Goal: Find specific page/section: Find specific page/section

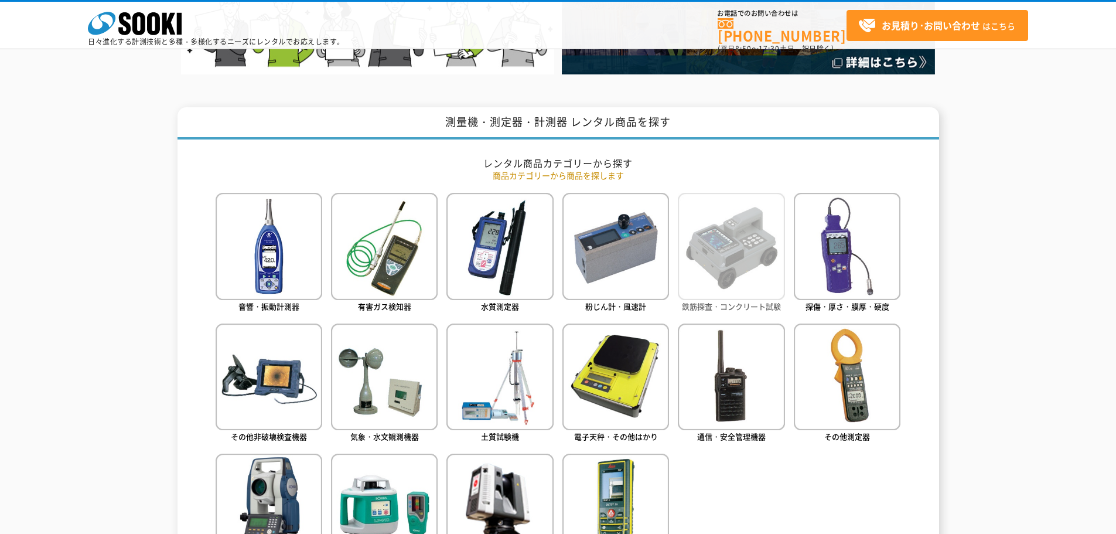
scroll to position [527, 0]
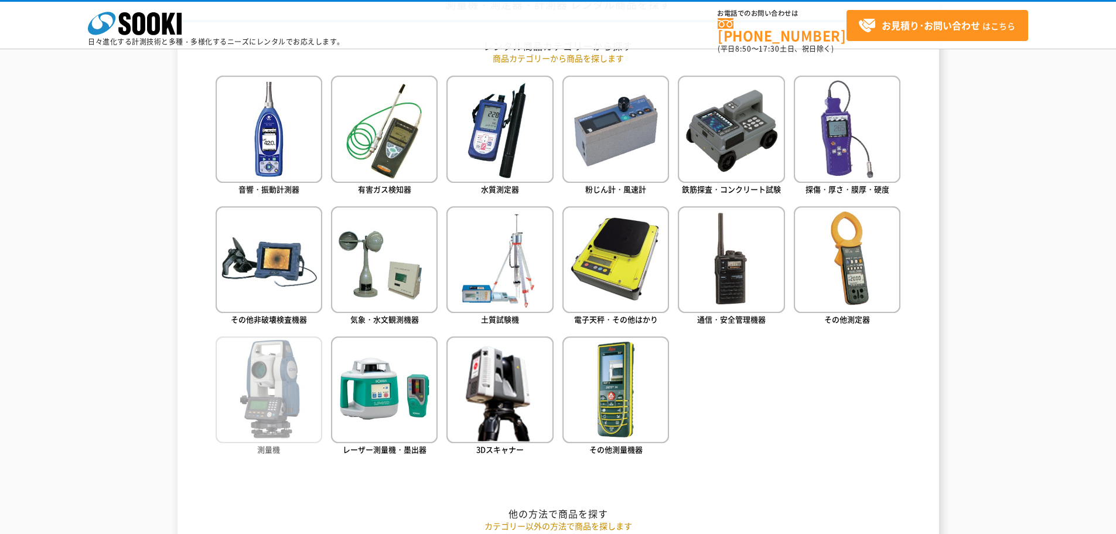
click at [218, 396] on img at bounding box center [269, 389] width 107 height 107
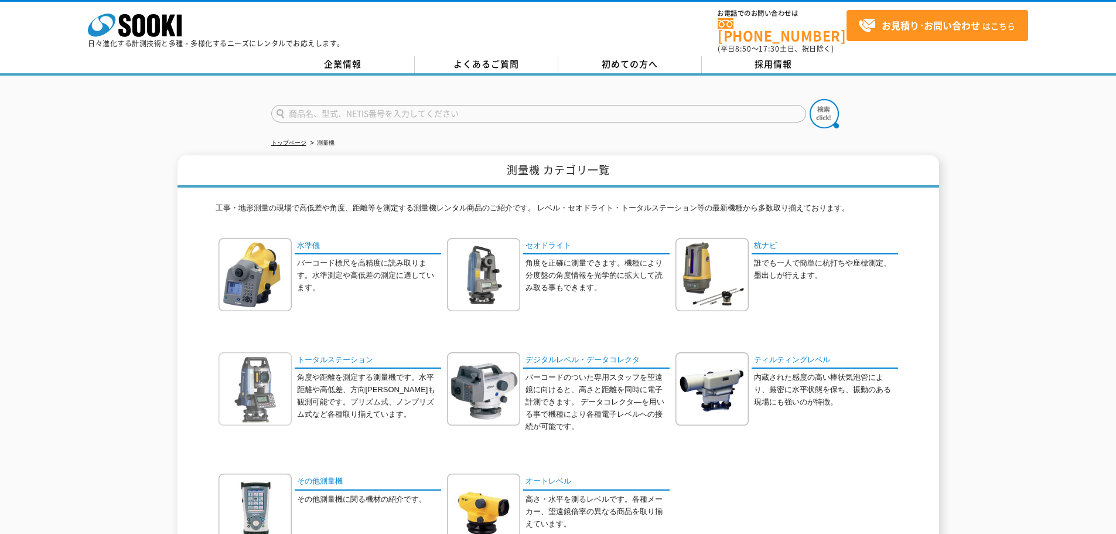
click at [274, 379] on img at bounding box center [255, 388] width 73 height 73
click at [337, 352] on link "トータルステーション" at bounding box center [368, 360] width 146 height 17
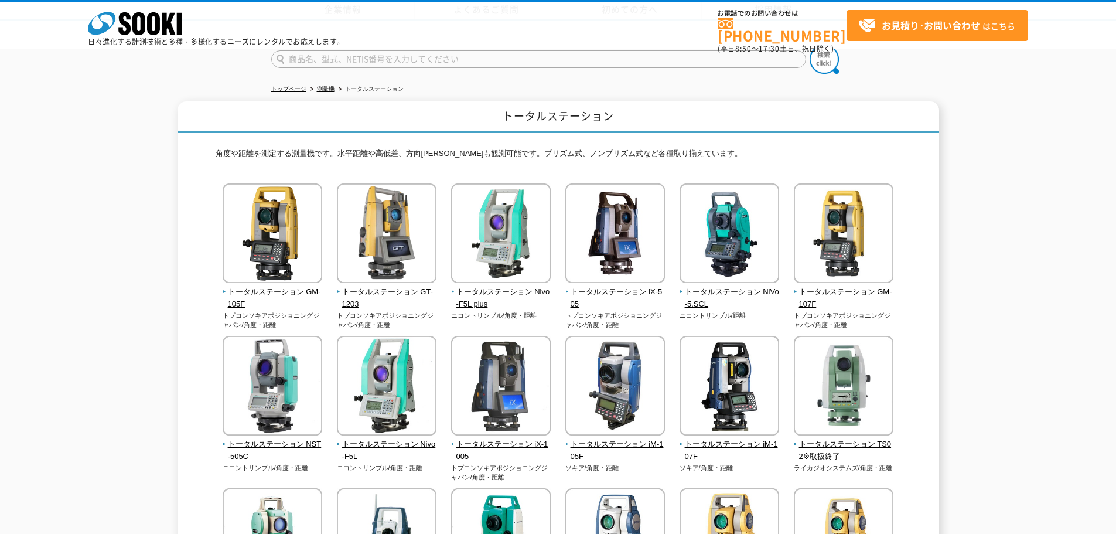
scroll to position [432, 0]
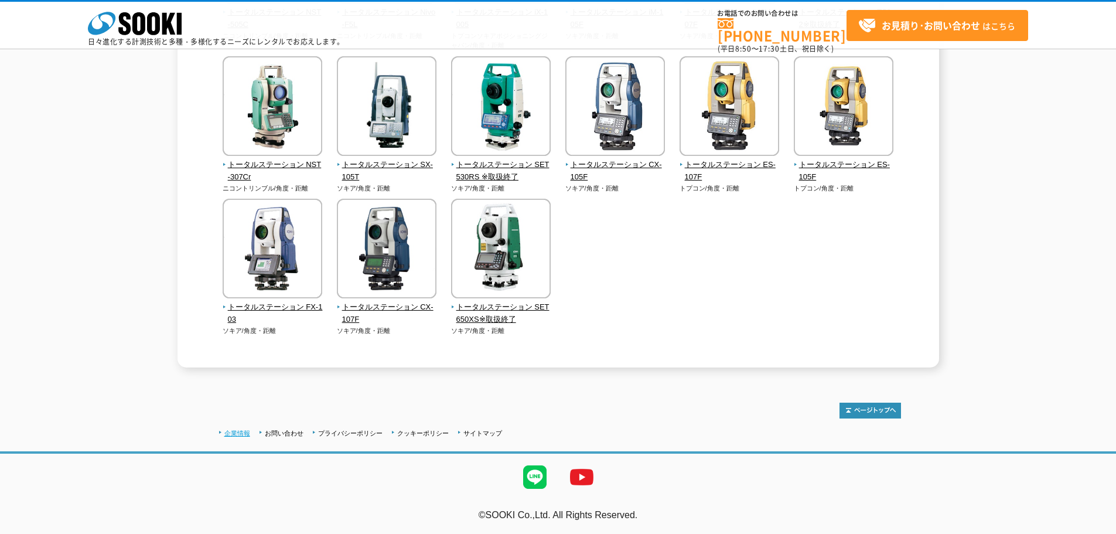
click at [237, 431] on link "企業情報" at bounding box center [237, 432] width 26 height 7
